Goal: Navigation & Orientation: Understand site structure

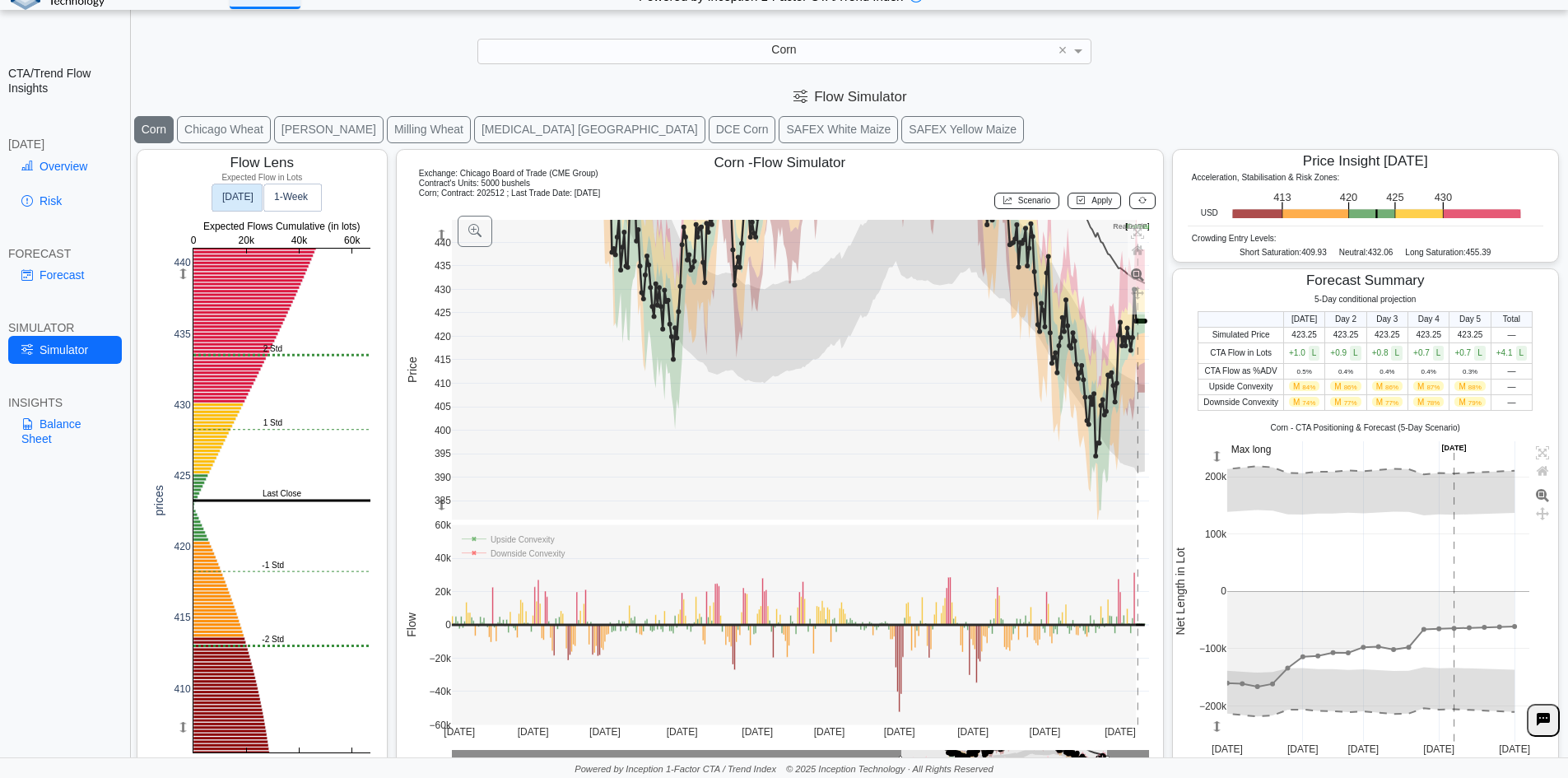
scroll to position [26, 0]
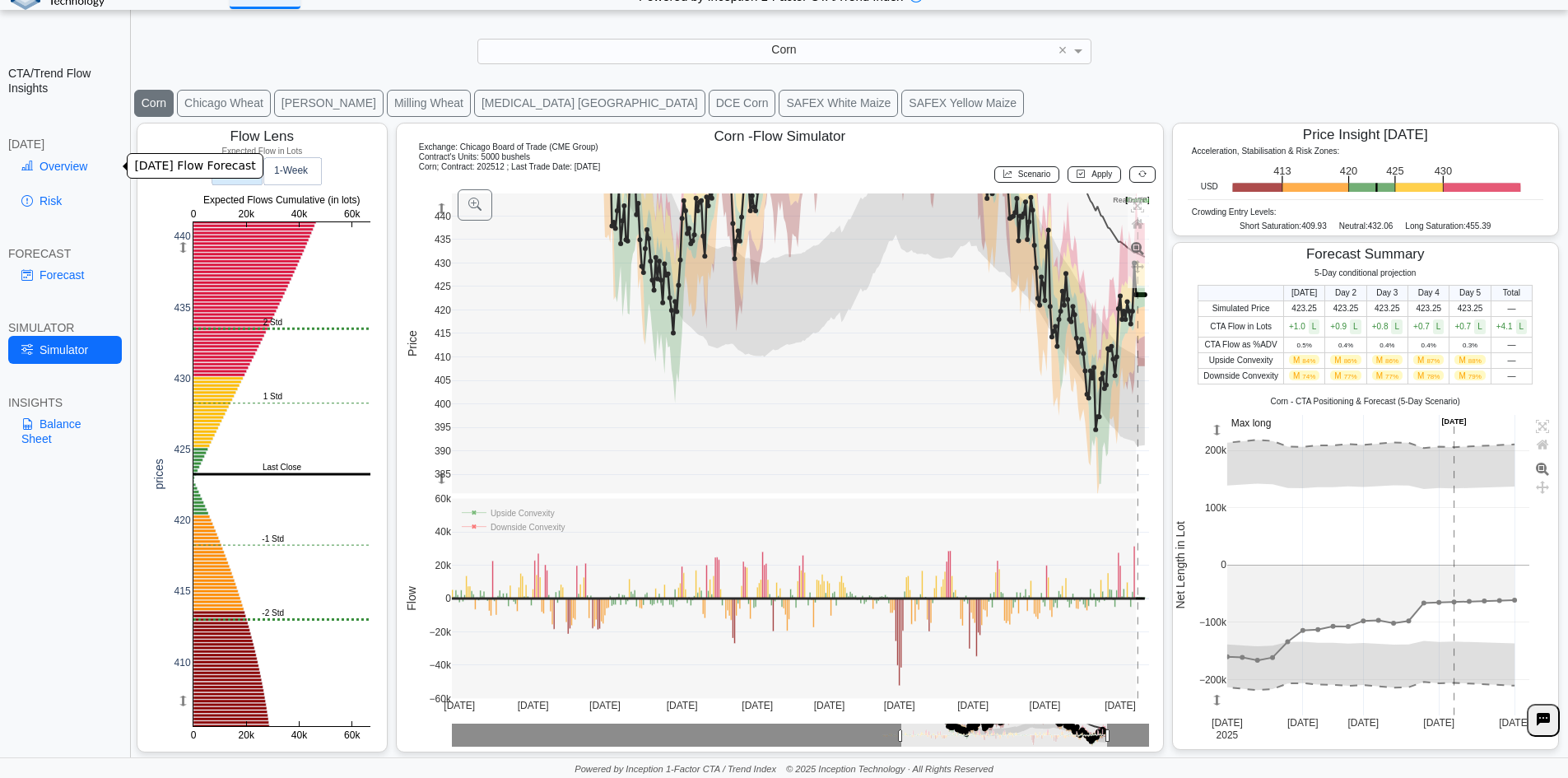
click at [79, 166] on link "Overview" at bounding box center [65, 166] width 114 height 28
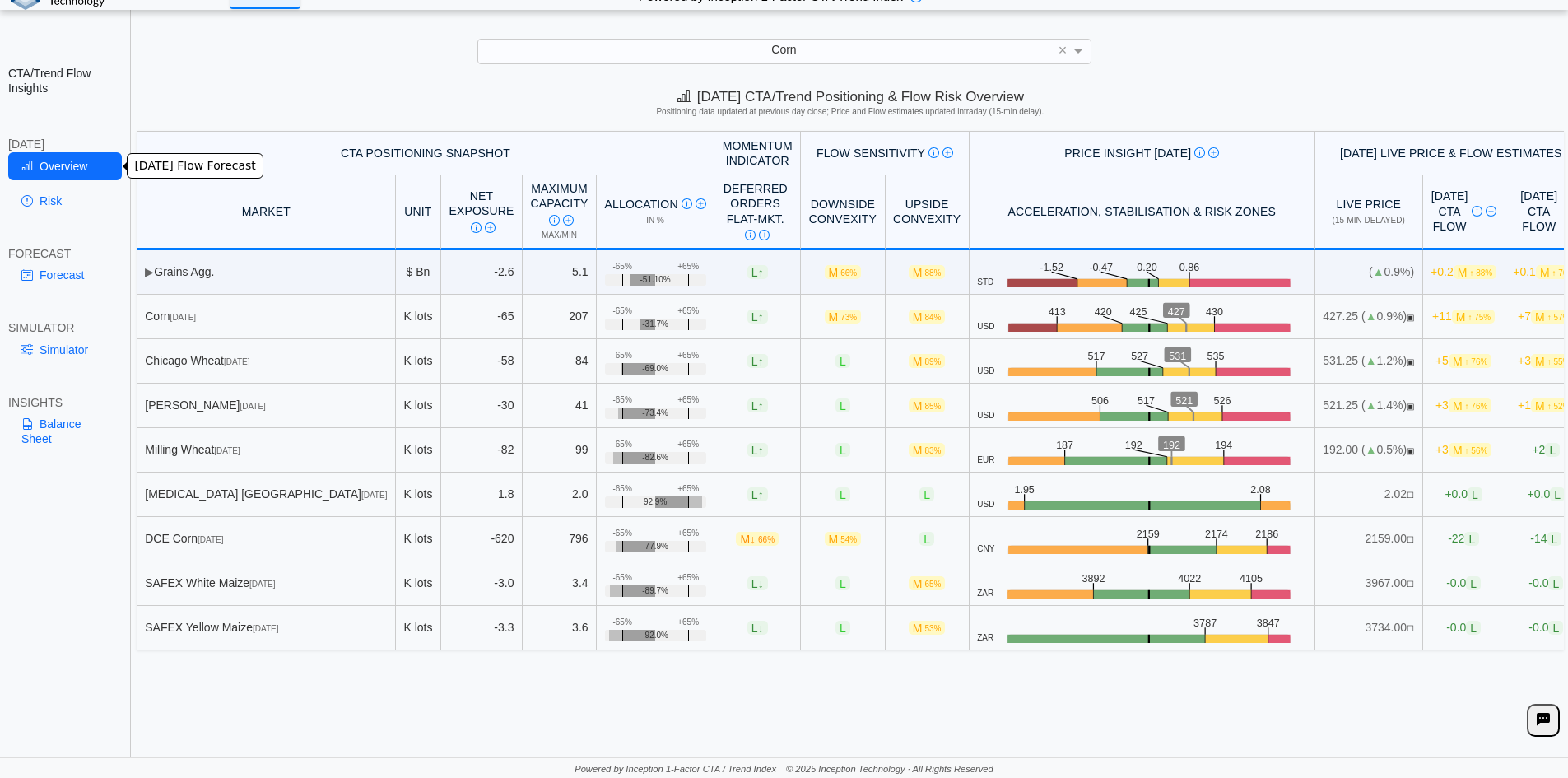
scroll to position [0, 0]
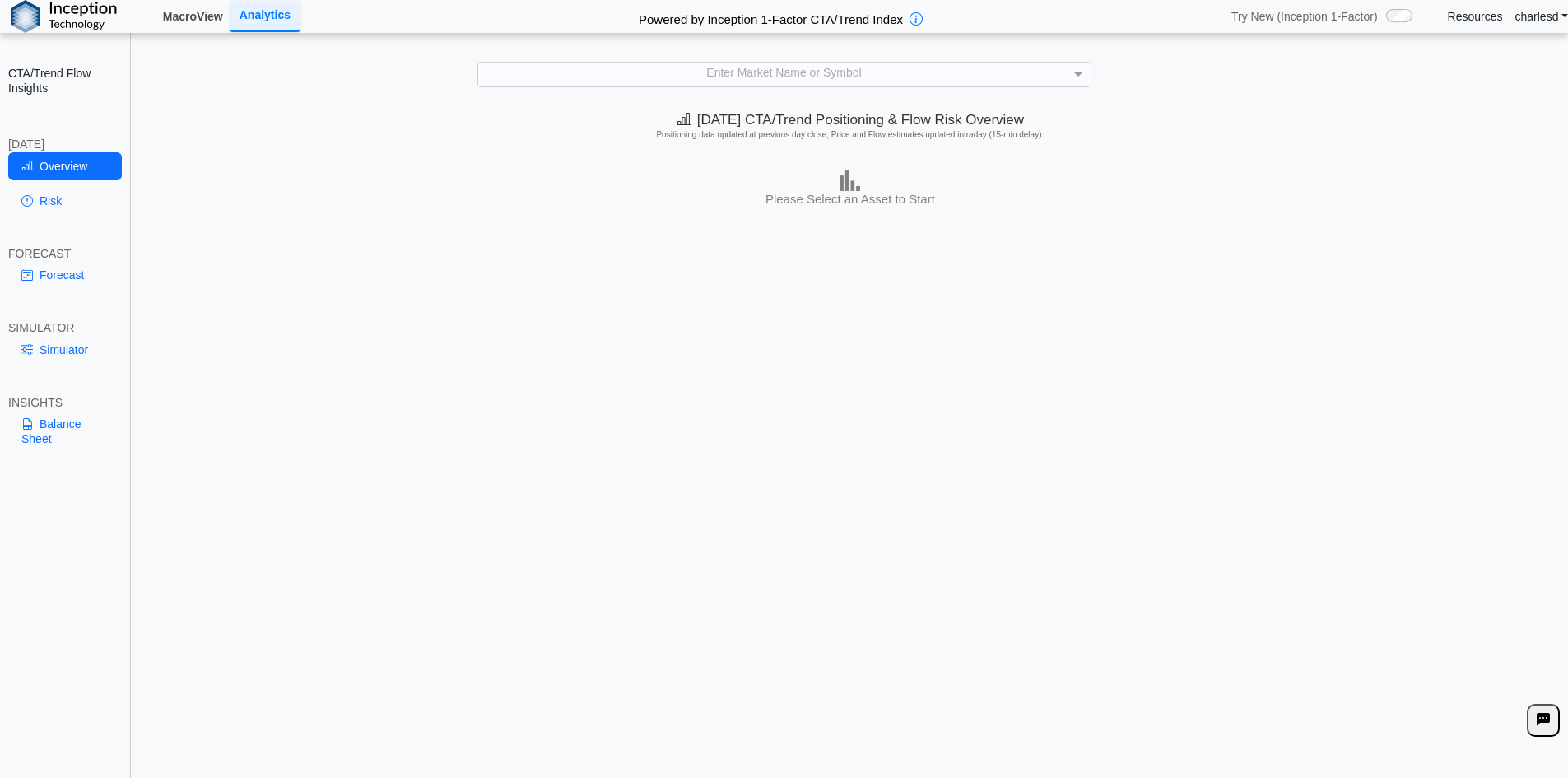
click at [181, 22] on link "MacroView" at bounding box center [193, 16] width 73 height 28
